Goal: Navigation & Orientation: Find specific page/section

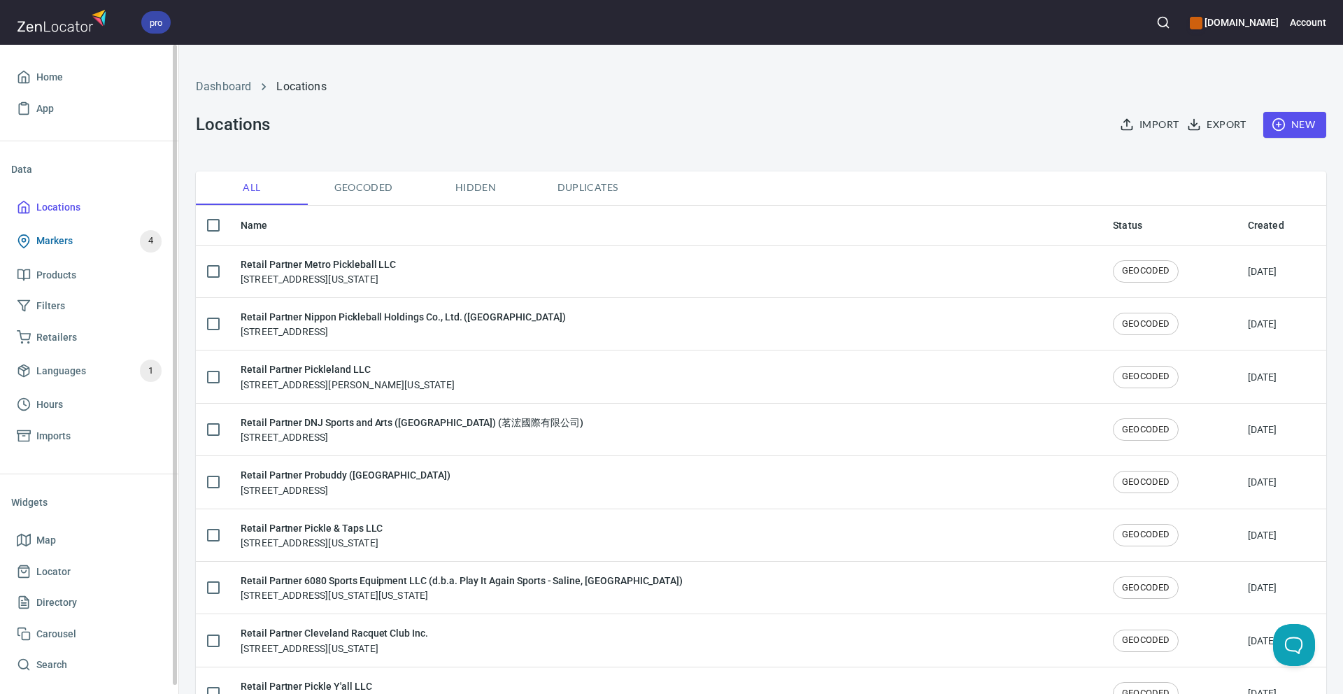
click at [88, 253] on link "Markers 4" at bounding box center [89, 241] width 156 height 36
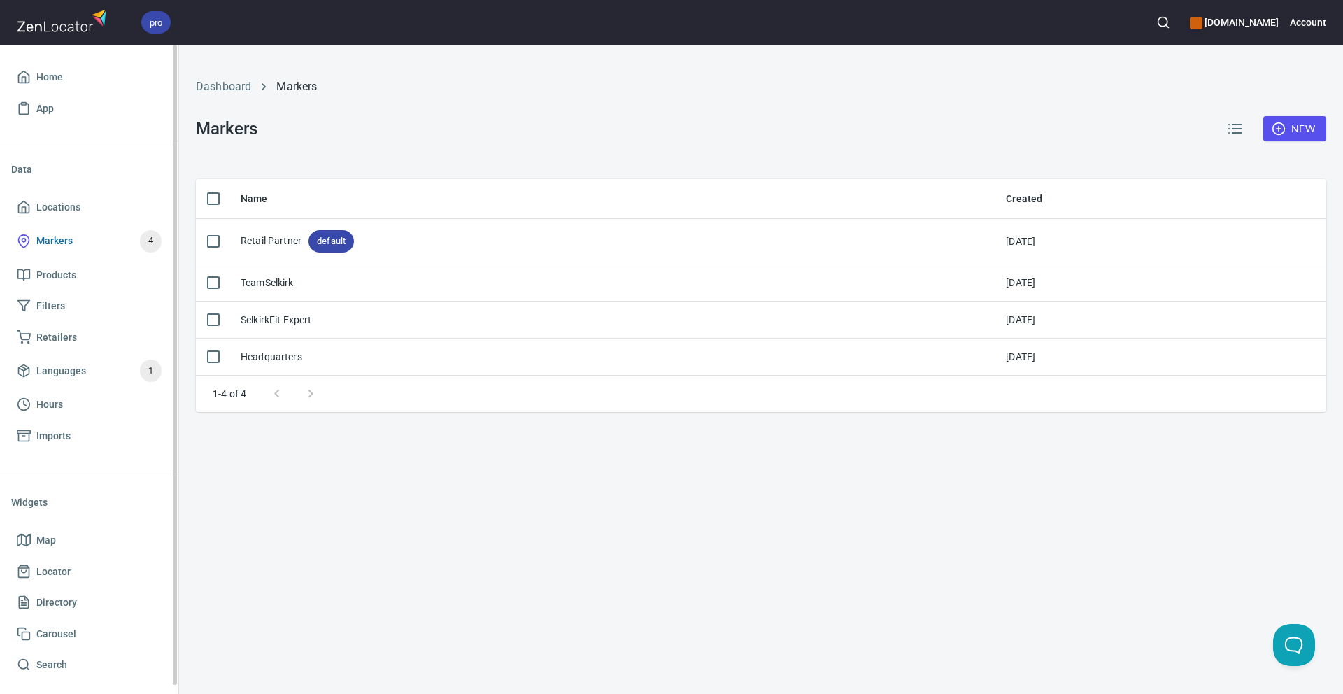
click at [68, 225] on link "Markers 4" at bounding box center [89, 241] width 156 height 36
click at [69, 213] on span "Locations" at bounding box center [58, 207] width 44 height 17
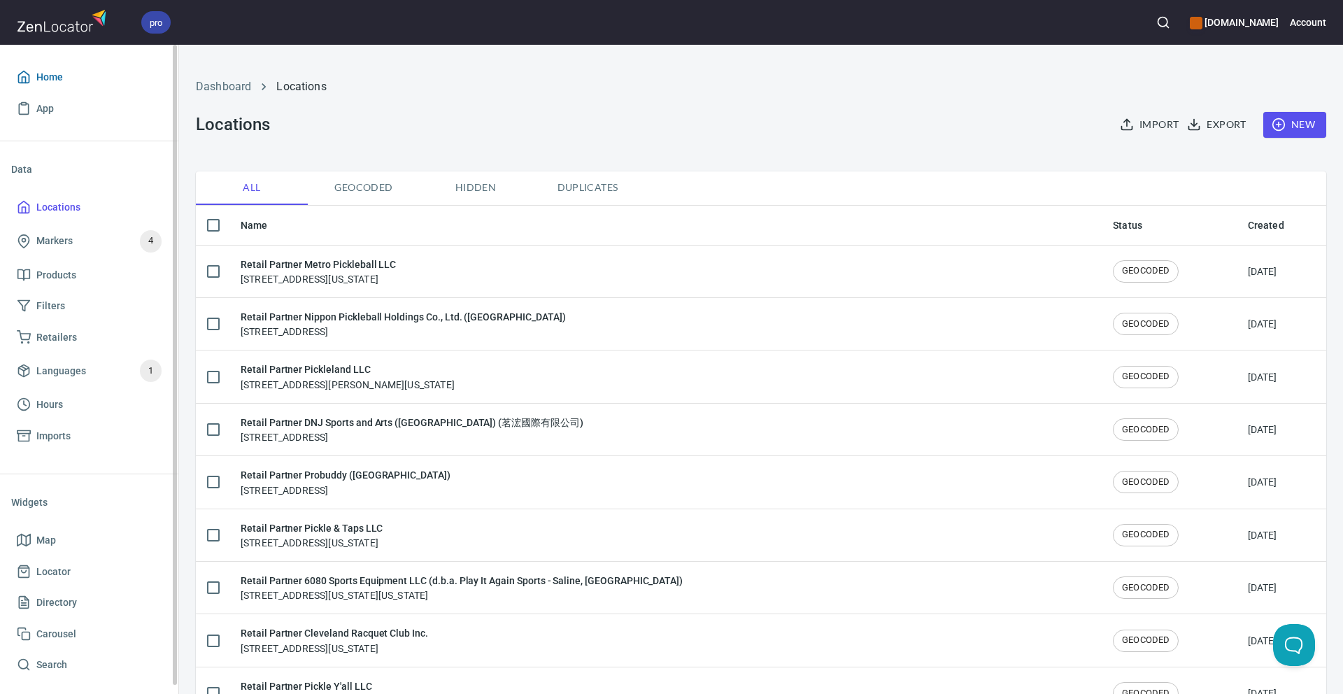
click at [50, 86] on link "Home" at bounding box center [89, 77] width 156 height 31
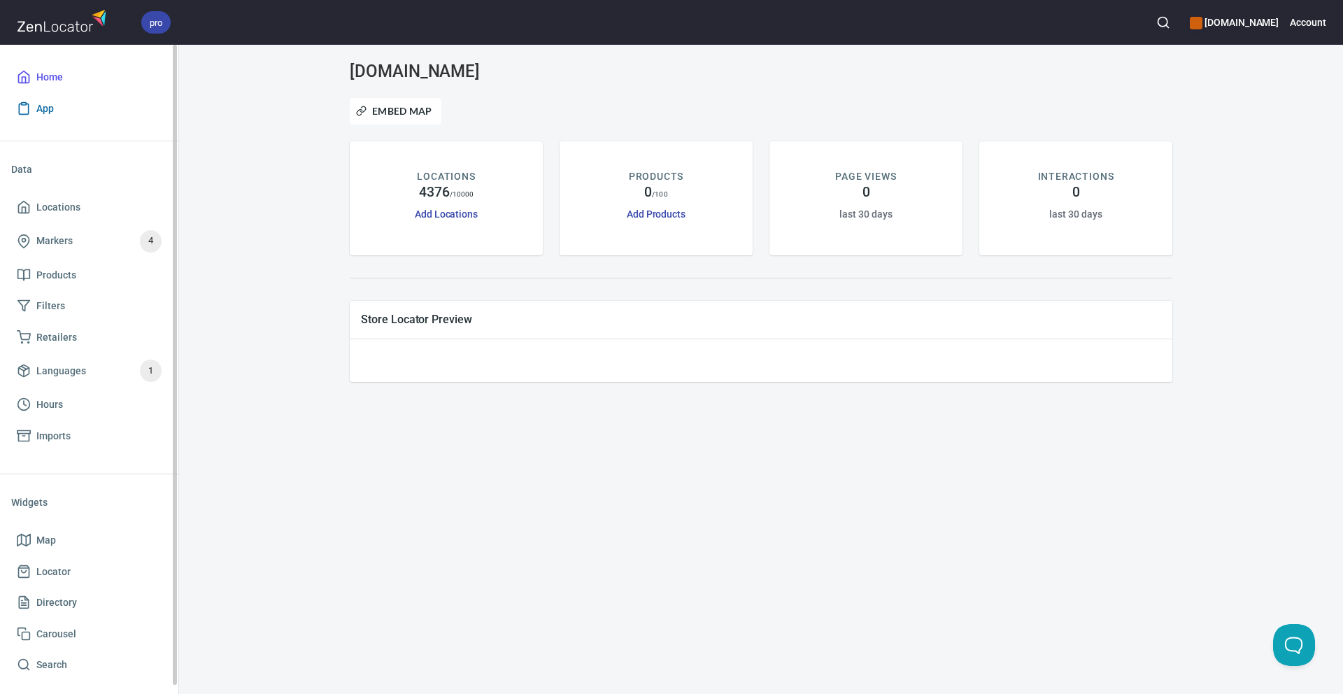
click at [49, 107] on span "App" at bounding box center [44, 108] width 17 height 17
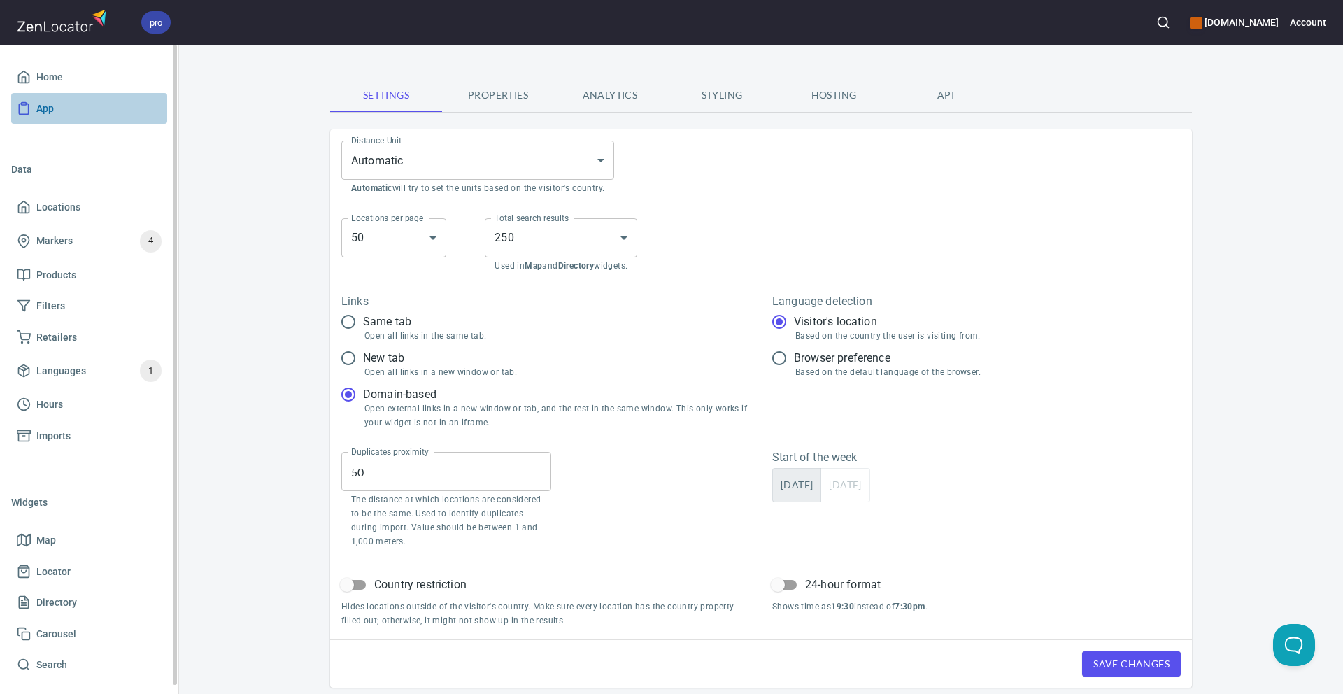
click at [85, 93] on link "App" at bounding box center [89, 108] width 156 height 31
click at [88, 85] on span "Home" at bounding box center [89, 77] width 145 height 17
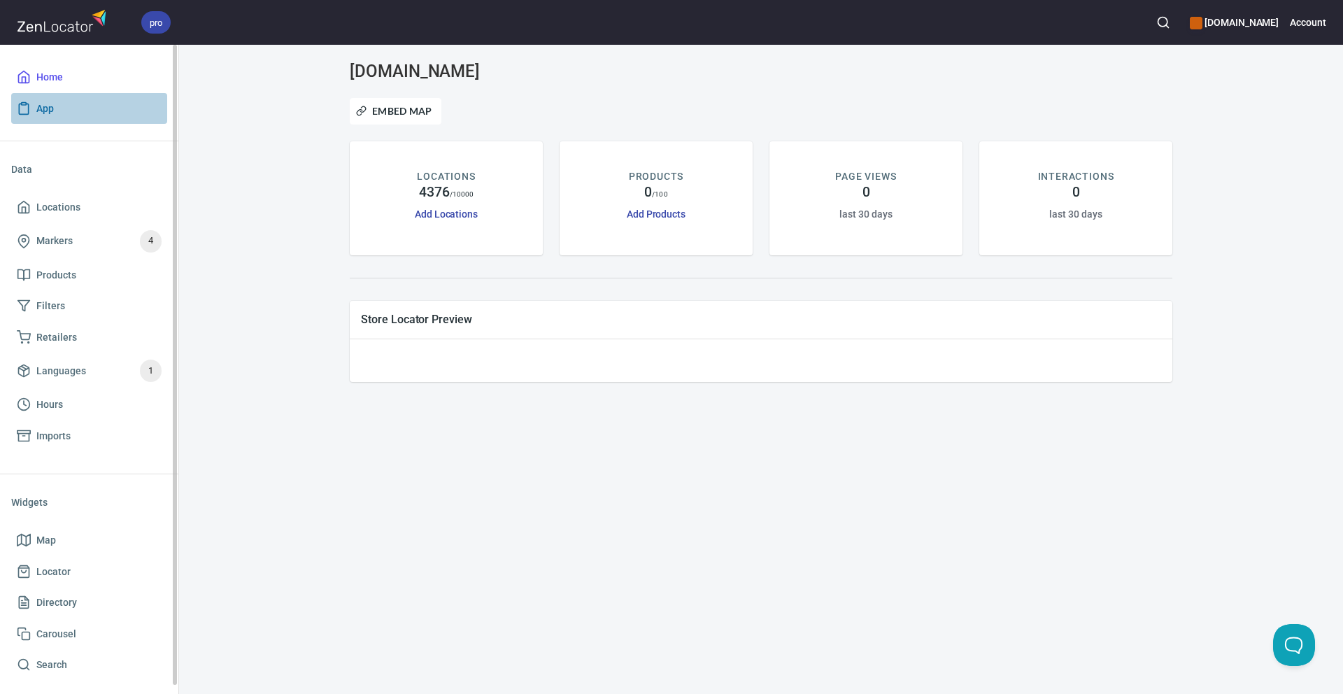
click at [82, 111] on span "App" at bounding box center [89, 108] width 145 height 17
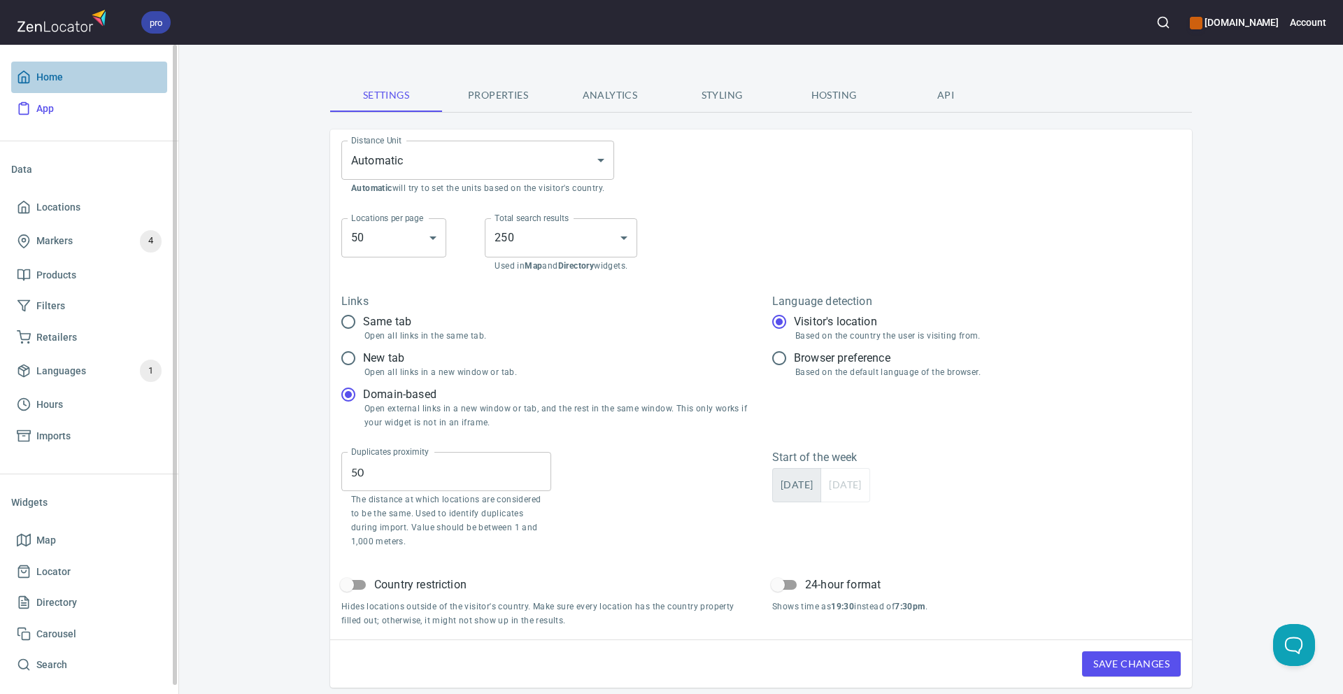
click at [87, 78] on span "Home" at bounding box center [89, 77] width 145 height 17
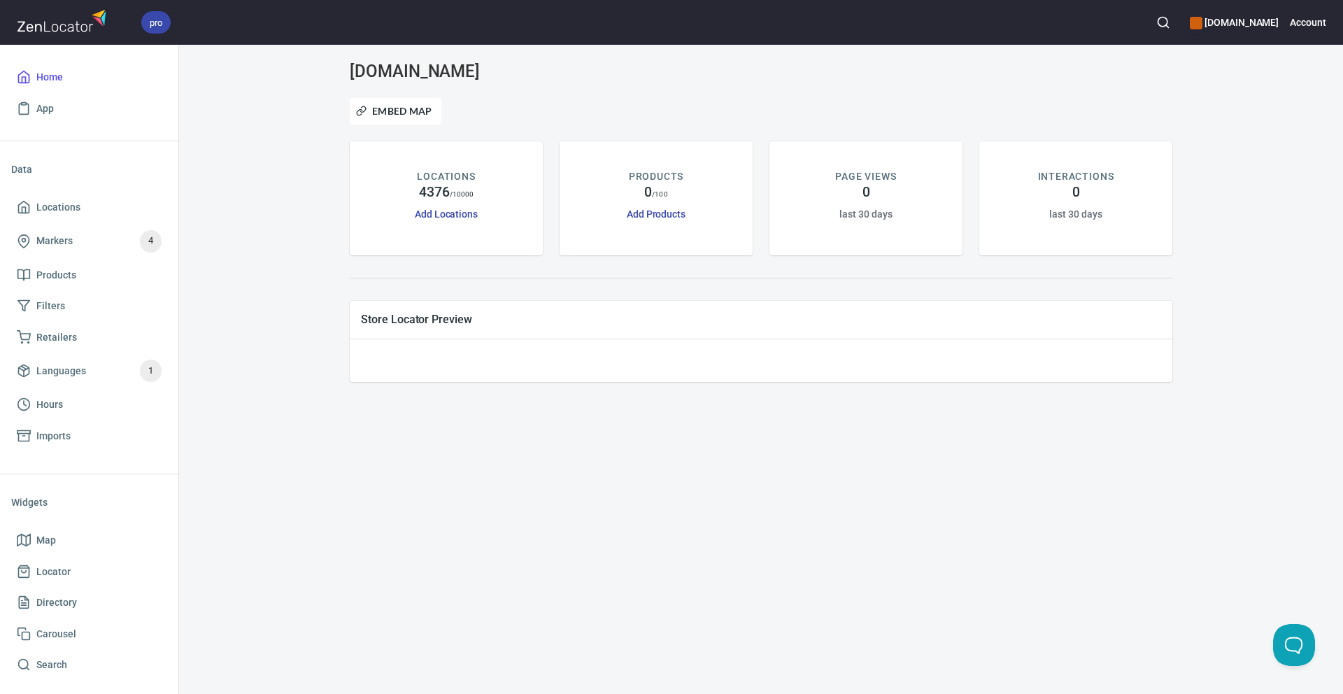
click at [366, 334] on div "Store Locator Preview" at bounding box center [761, 319] width 823 height 37
click at [459, 339] on div at bounding box center [761, 360] width 823 height 43
click at [465, 362] on div at bounding box center [761, 358] width 800 height 15
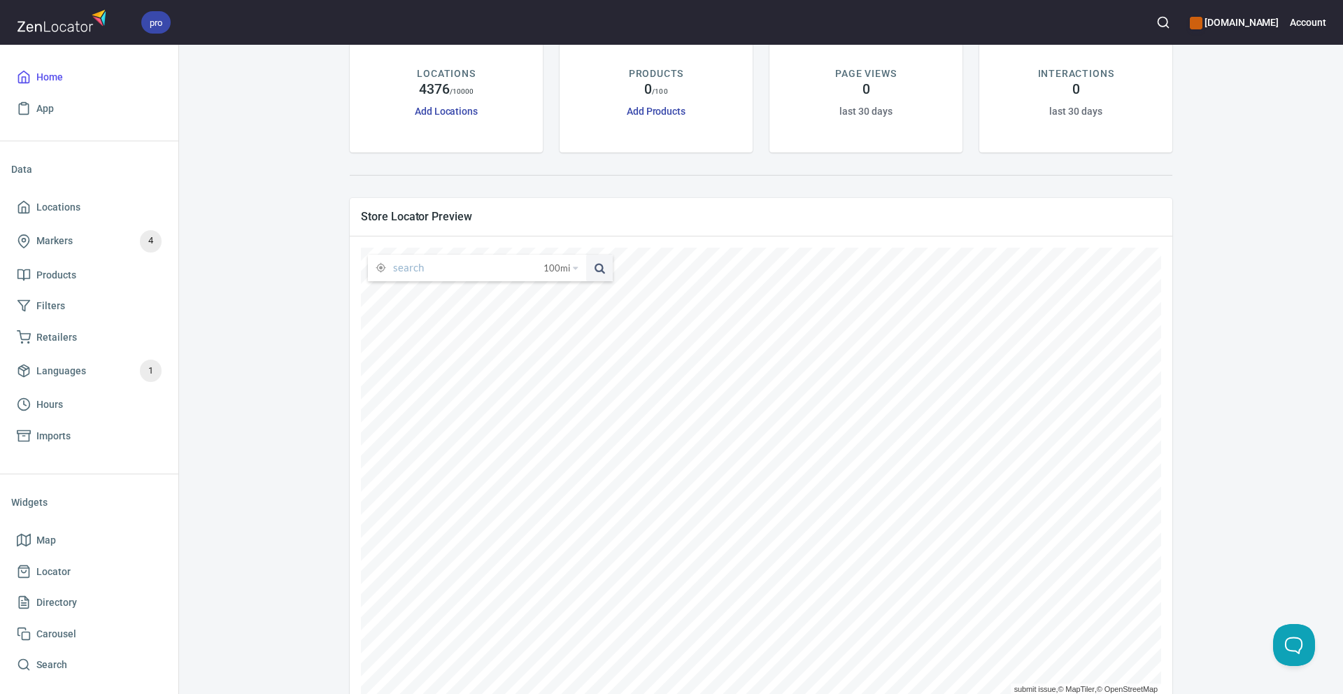
scroll to position [138, 0]
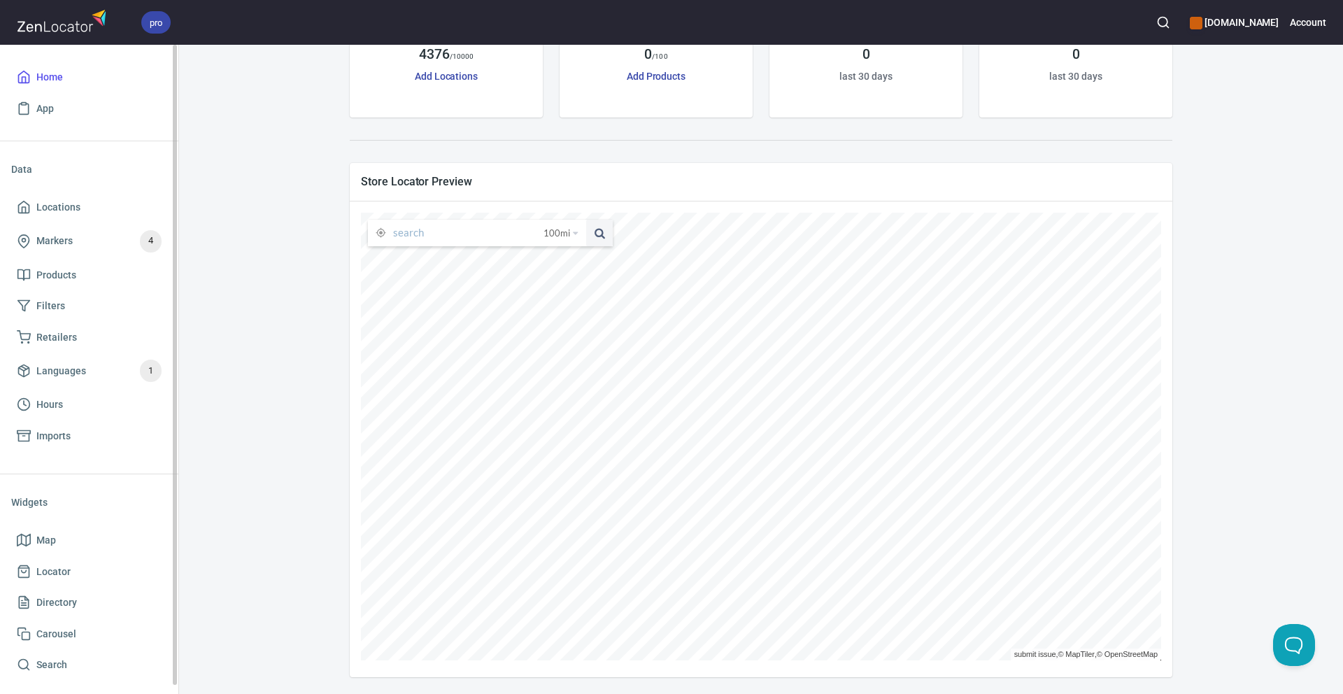
click at [71, 125] on ul "Home App" at bounding box center [89, 92] width 156 height 73
click at [71, 118] on link "App" at bounding box center [89, 108] width 156 height 31
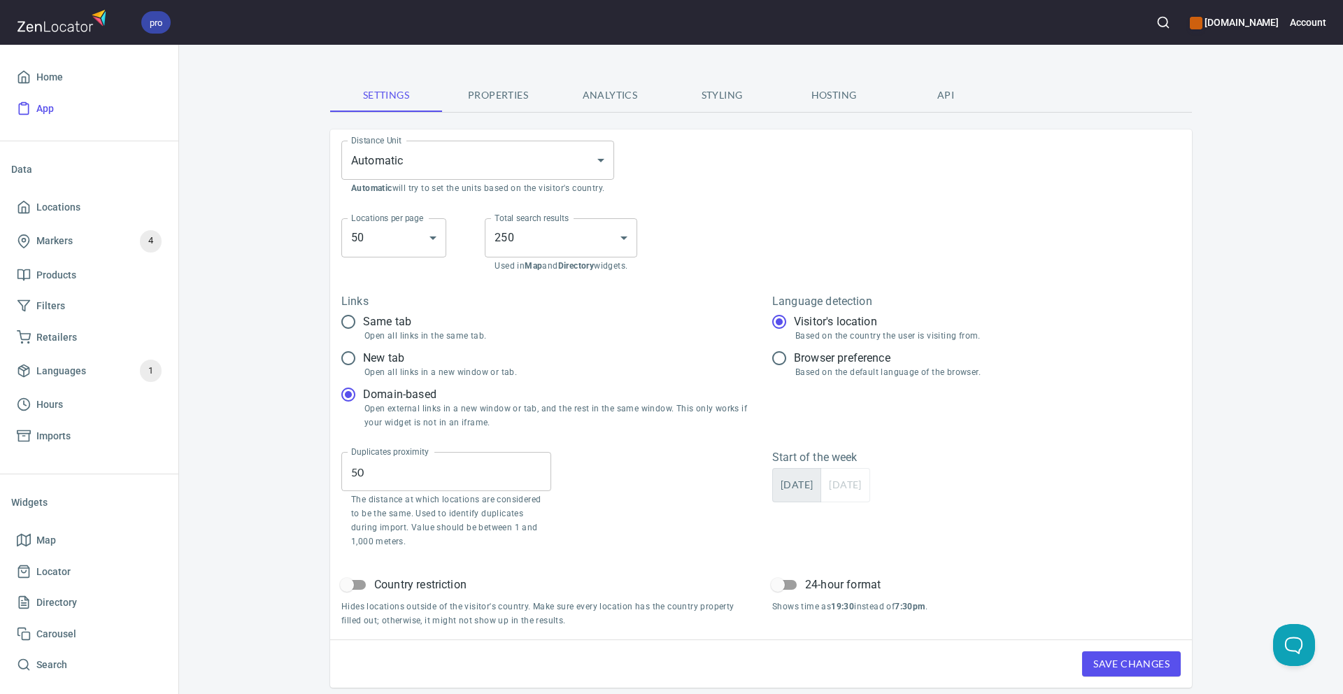
scroll to position [10, 0]
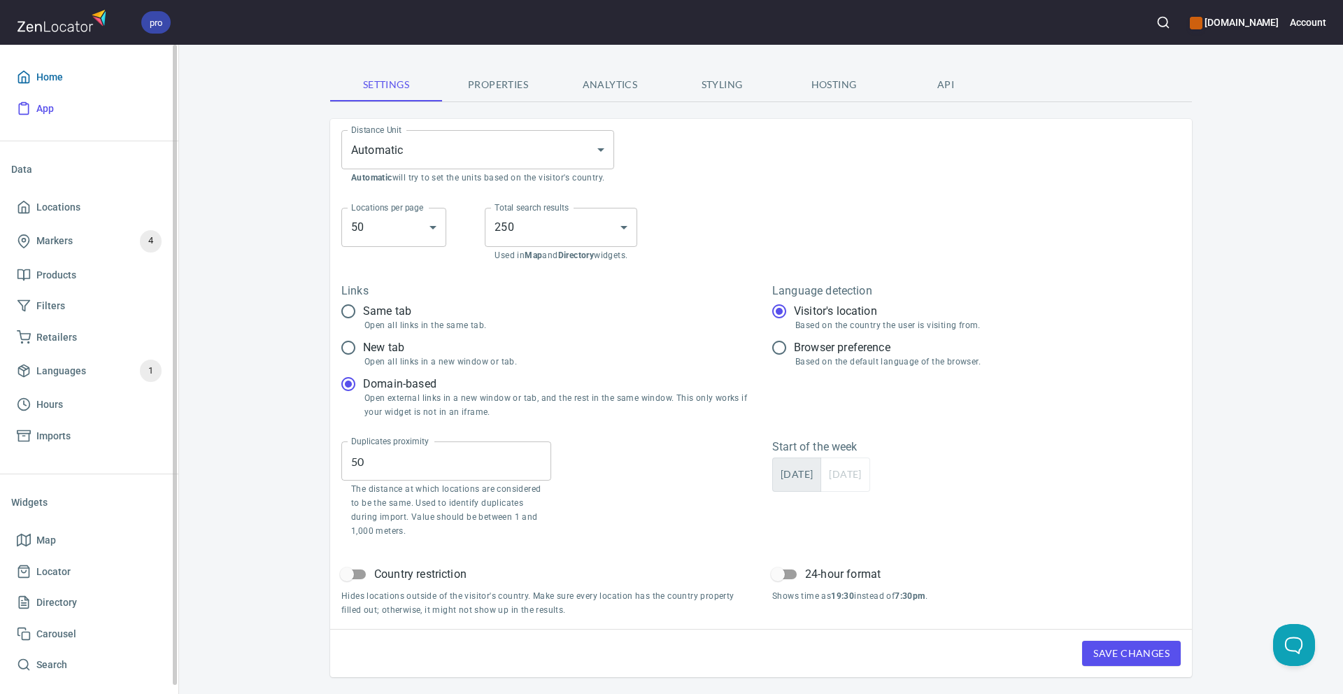
click at [108, 80] on span "Home" at bounding box center [89, 77] width 145 height 17
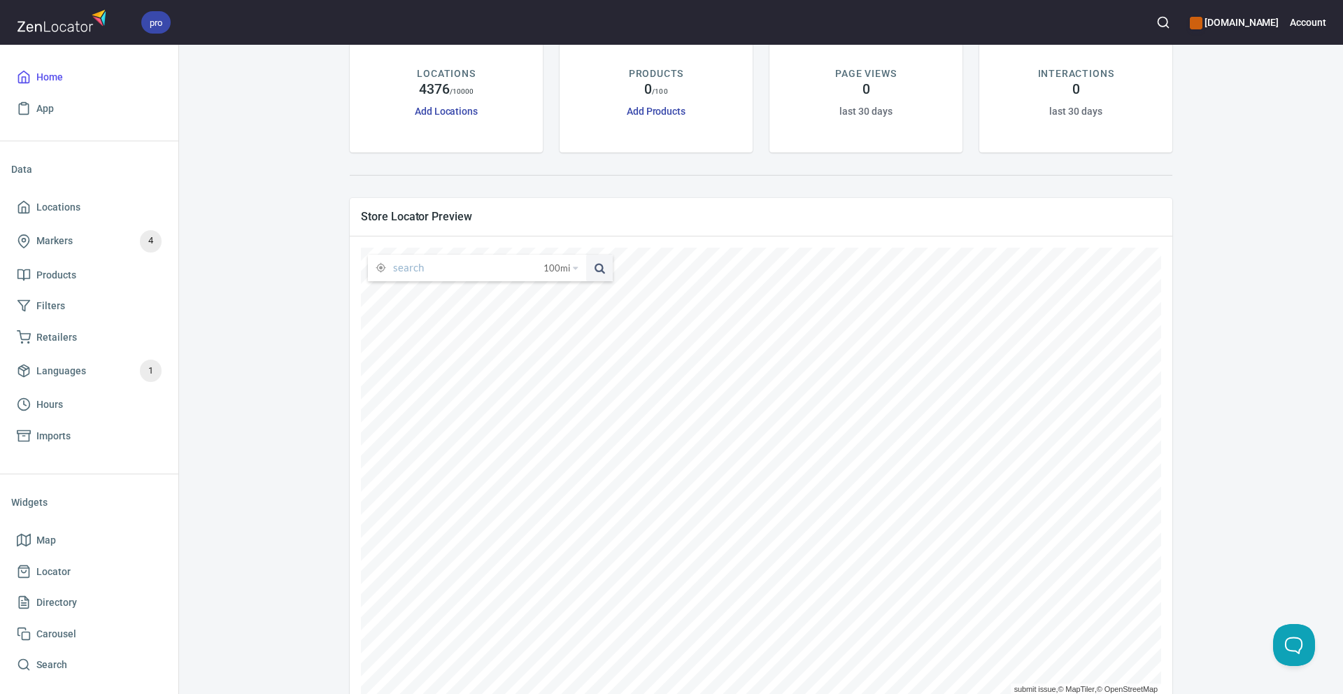
scroll to position [138, 0]
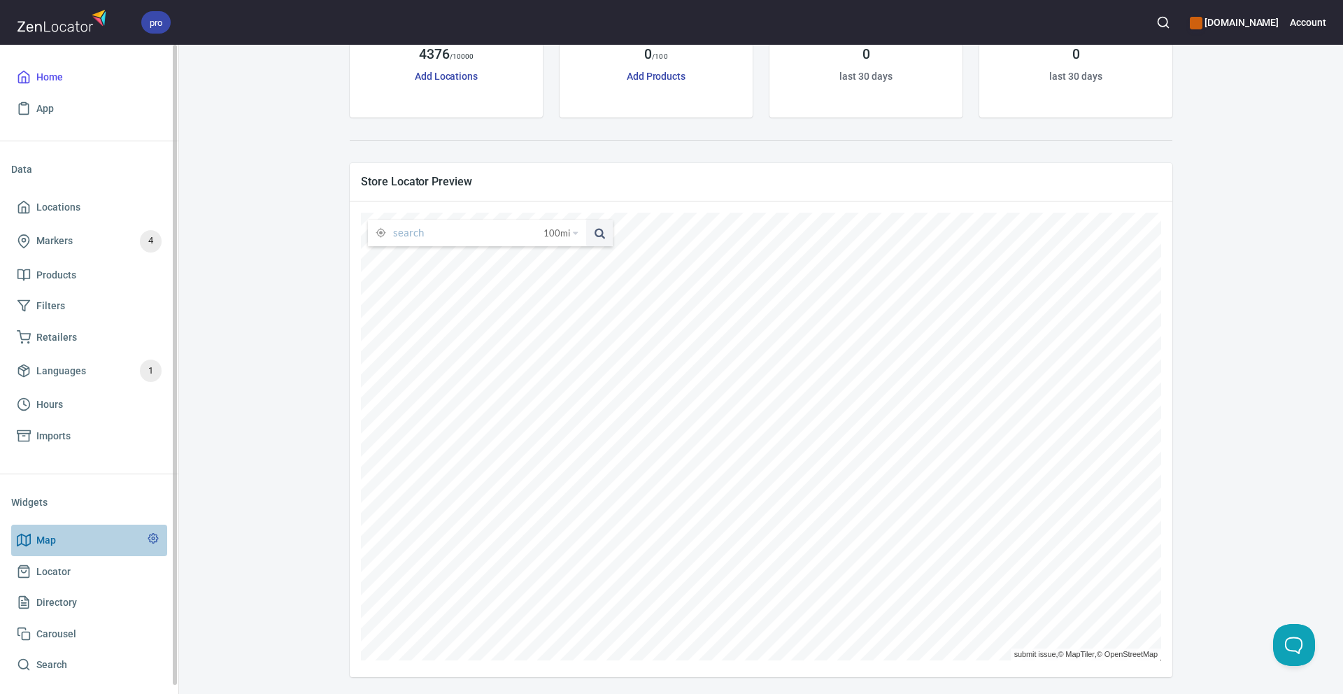
click at [46, 544] on span "Map" at bounding box center [46, 540] width 20 height 17
